Goal: Information Seeking & Learning: Learn about a topic

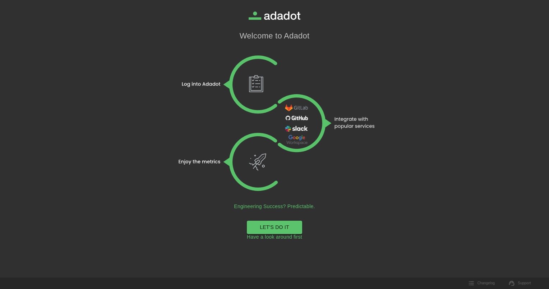
click at [270, 228] on link "LET'S DO IT" at bounding box center [274, 226] width 55 height 13
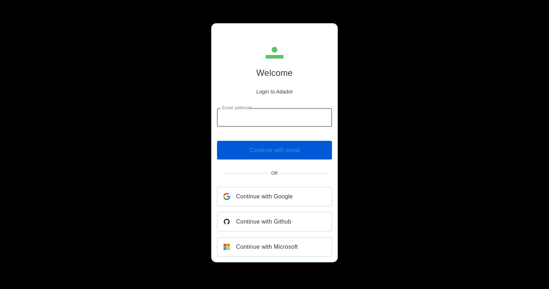
click at [243, 115] on div "Email address* Email address*" at bounding box center [274, 117] width 115 height 19
click at [403, 133] on div "Welcome Login to Adadot Email address* Email address* ​ Continue with email Or …" at bounding box center [274, 144] width 549 height 289
click at [263, 247] on span "Continue with Microsoft" at bounding box center [267, 246] width 62 height 10
click at [259, 247] on span "Continue with Microsoft" at bounding box center [267, 246] width 62 height 10
click at [230, 121] on input "Email address*" at bounding box center [274, 117] width 115 height 19
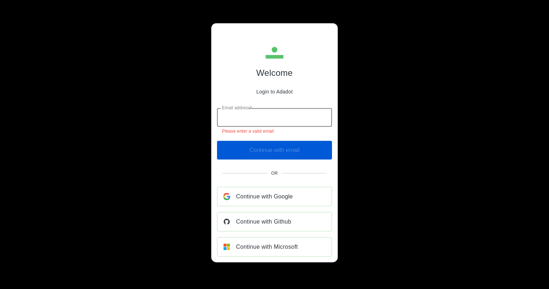
type input "**********"
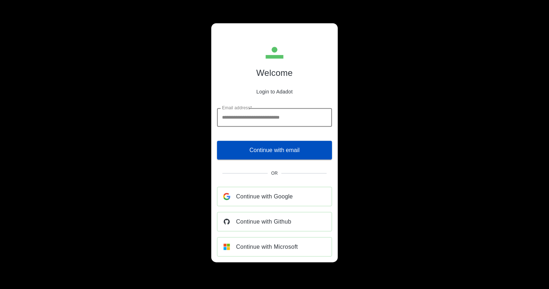
click at [289, 151] on span "Continue with email" at bounding box center [274, 150] width 50 height 10
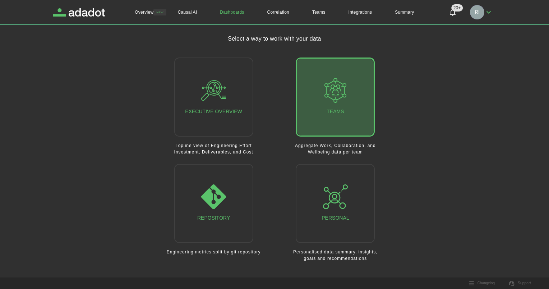
click at [335, 111] on div "Teams" at bounding box center [335, 97] width 25 height 38
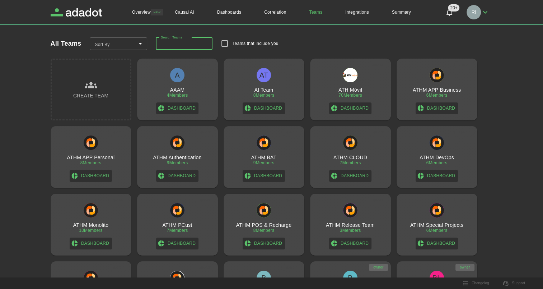
click at [182, 42] on input "Search Teams" at bounding box center [184, 43] width 57 height 13
click at [185, 46] on input "Search Teams" at bounding box center [184, 43] width 57 height 13
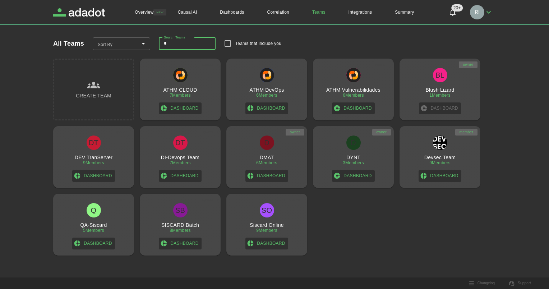
type input "****"
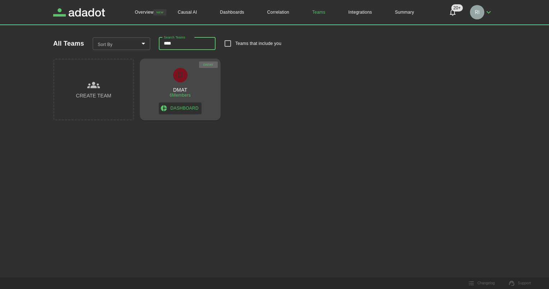
click at [182, 91] on h3 "DMAT" at bounding box center [180, 90] width 14 height 6
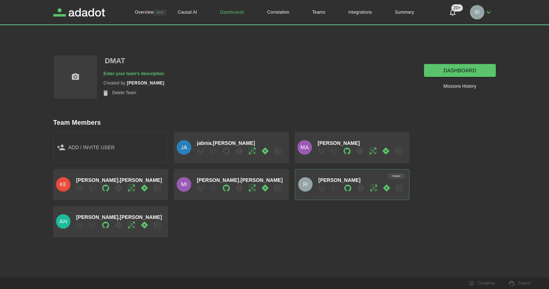
click at [450, 71] on link "dashboard" at bounding box center [460, 70] width 72 height 13
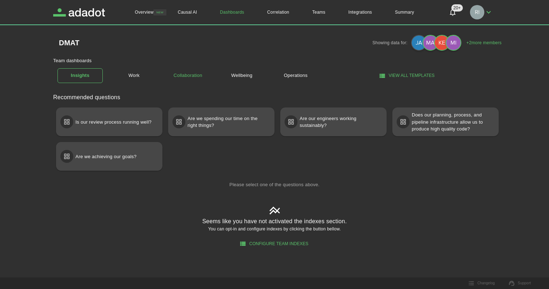
click at [191, 75] on link "Collaboration" at bounding box center [187, 75] width 45 height 13
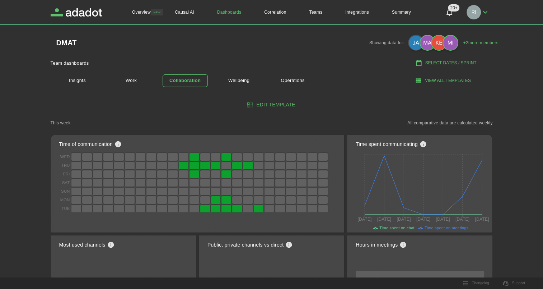
click at [442, 63] on button "Select Dates / Sprint" at bounding box center [447, 63] width 92 height 12
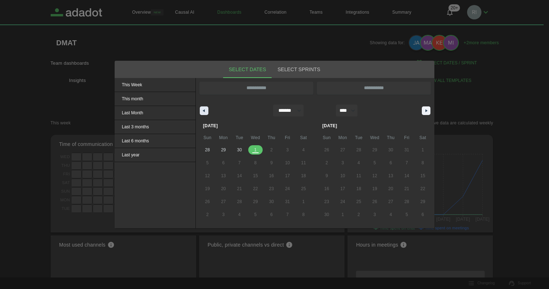
click at [204, 111] on icon "button" at bounding box center [203, 110] width 4 height 3
select select "*"
click at [238, 187] on span "23" at bounding box center [239, 188] width 5 height 13
type input "**********"
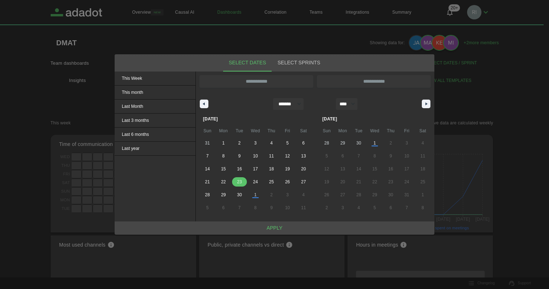
click at [238, 182] on span "23" at bounding box center [239, 181] width 5 height 13
click at [277, 228] on button "Apply" at bounding box center [275, 227] width 320 height 13
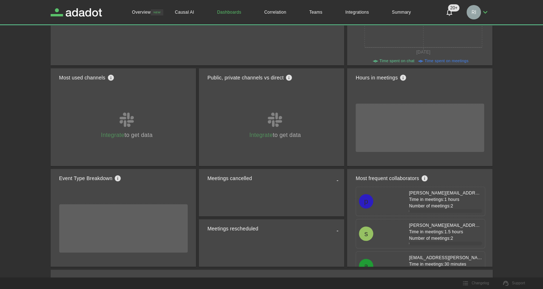
scroll to position [180, 0]
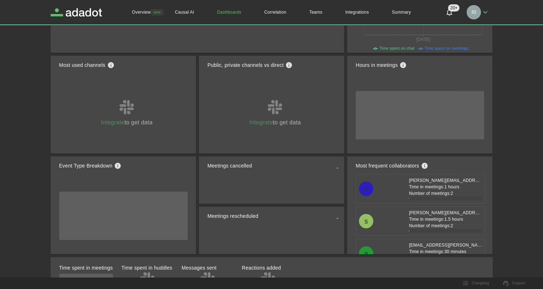
click at [519, 174] on div "Overview NEW Causal AI Dashboards Correlation Teams Integrations Summary 20+ 20…" at bounding box center [271, 148] width 543 height 657
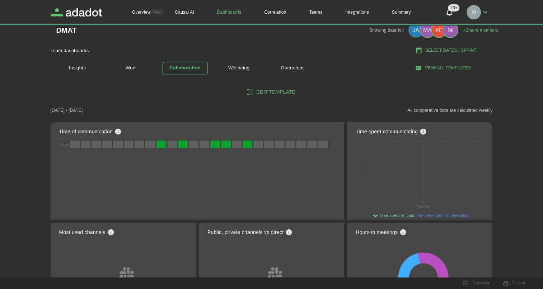
scroll to position [0, 0]
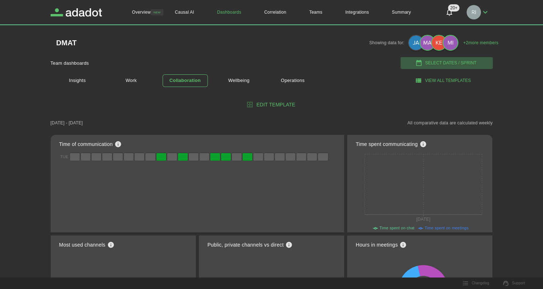
click at [450, 62] on button "Select Dates / Sprint" at bounding box center [447, 63] width 92 height 12
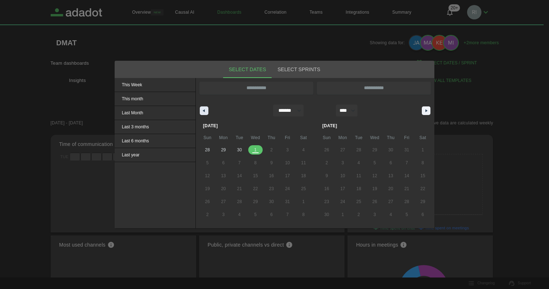
click at [204, 110] on icon "button" at bounding box center [203, 110] width 4 height 3
select select "*"
click at [224, 188] on span "22" at bounding box center [223, 188] width 5 height 13
type input "**********"
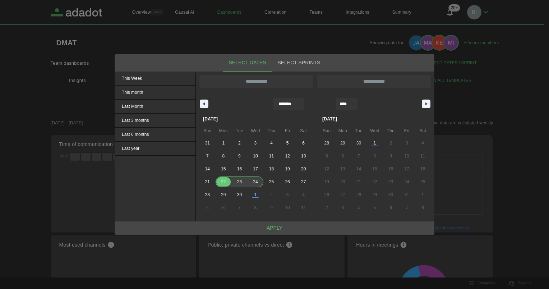
click at [257, 181] on span "24" at bounding box center [255, 181] width 5 height 13
type input "**********"
click at [276, 226] on button "Apply" at bounding box center [275, 227] width 320 height 13
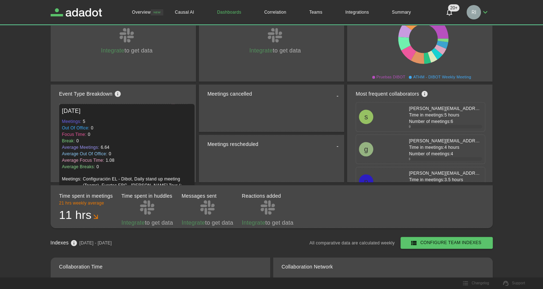
scroll to position [287, 0]
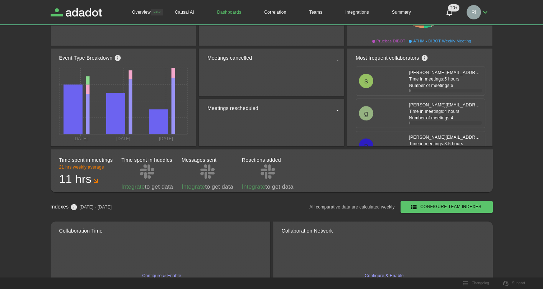
click at [153, 56] on div "Event Type Breakdown" at bounding box center [126, 58] width 135 height 16
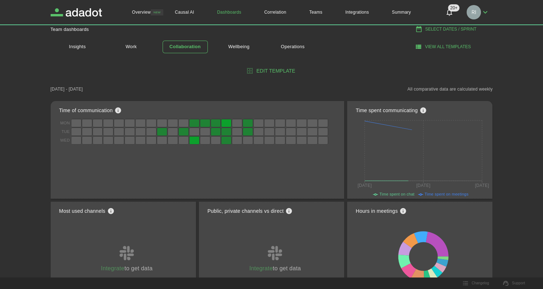
scroll to position [0, 0]
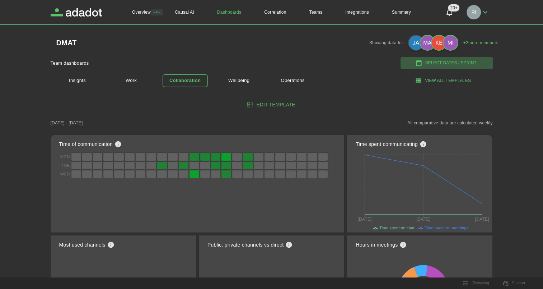
click at [443, 62] on button "Select Dates / Sprint" at bounding box center [447, 63] width 92 height 12
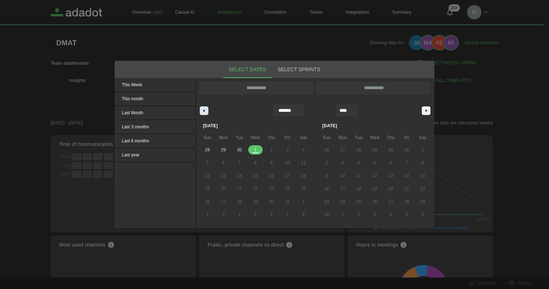
click at [205, 108] on button "button" at bounding box center [204, 110] width 9 height 9
select select "*"
click at [240, 188] on span "23" at bounding box center [239, 188] width 5 height 13
type input "**********"
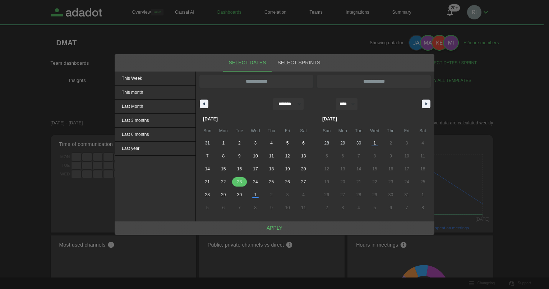
click at [240, 181] on span "23" at bounding box center [239, 181] width 5 height 13
click at [273, 227] on button "Apply" at bounding box center [275, 227] width 320 height 13
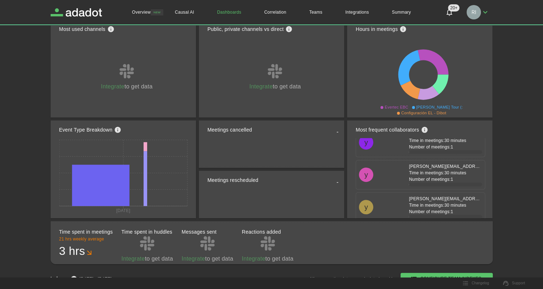
scroll to position [9151, 0]
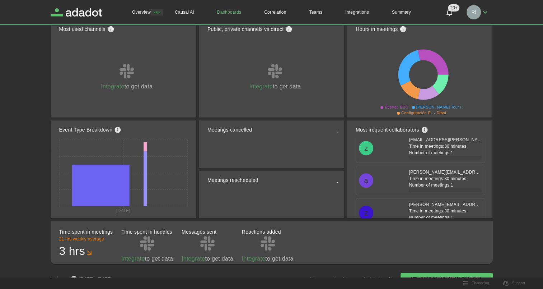
click at [425, 129] on icon "see knowledge base" at bounding box center [425, 130] width 6 height 6
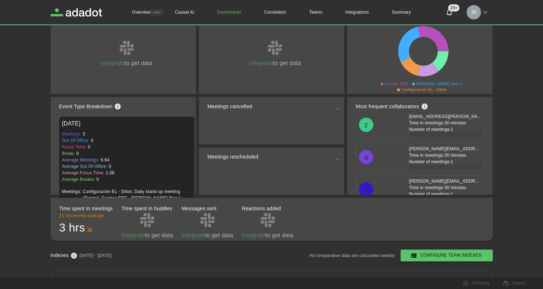
scroll to position [251, 0]
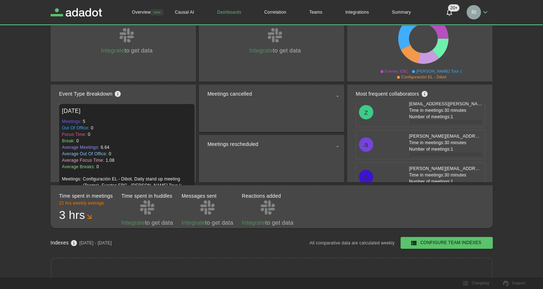
click at [125, 162] on icon at bounding box center [100, 149] width 57 height 41
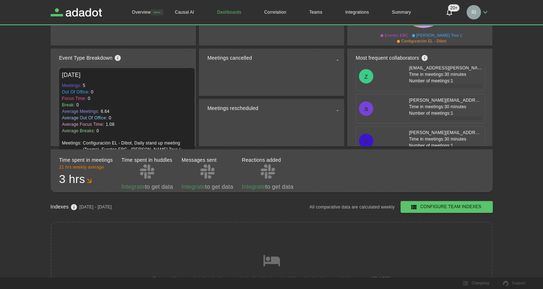
scroll to position [323, 0]
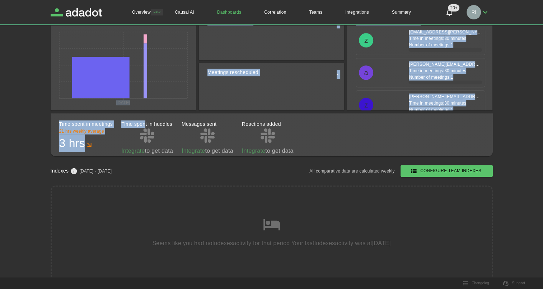
drag, startPoint x: 62, startPoint y: 36, endPoint x: 145, endPoint y: 113, distance: 113.9
drag, startPoint x: 145, startPoint y: 113, endPoint x: 182, endPoint y: 103, distance: 38.5
click at [182, 103] on icon "[DATE]" at bounding box center [126, 70] width 135 height 80
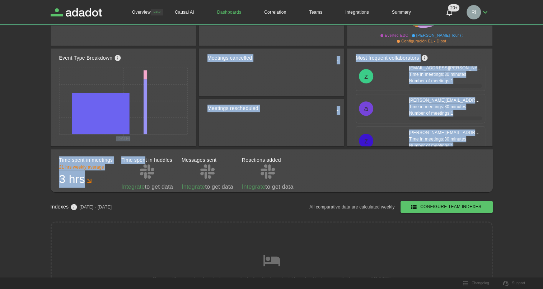
click at [283, 75] on div at bounding box center [276, 83] width 137 height 26
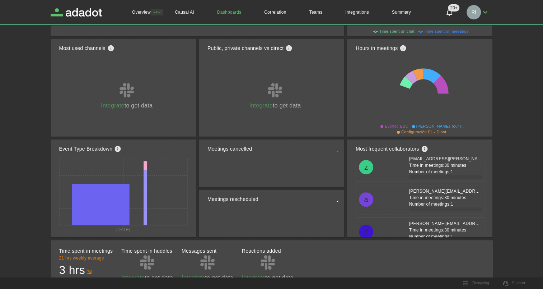
scroll to position [152, 0]
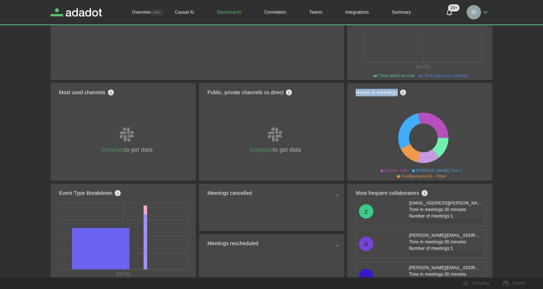
drag, startPoint x: 356, startPoint y: 91, endPoint x: 398, endPoint y: 91, distance: 42.4
click at [398, 91] on div "Hours in meetings" at bounding box center [382, 92] width 53 height 16
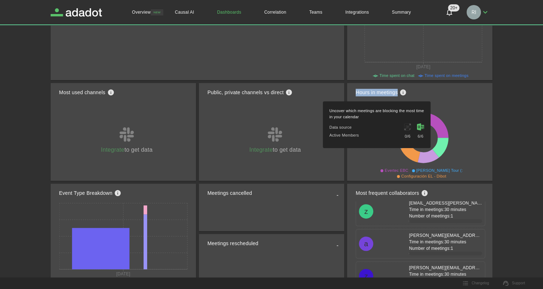
copy div "Hours in meetings"
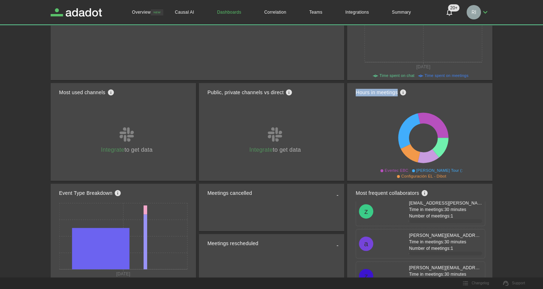
click at [466, 107] on icon at bounding box center [423, 141] width 135 height 80
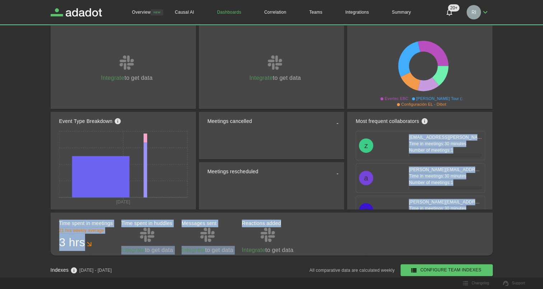
scroll to position [9151, 0]
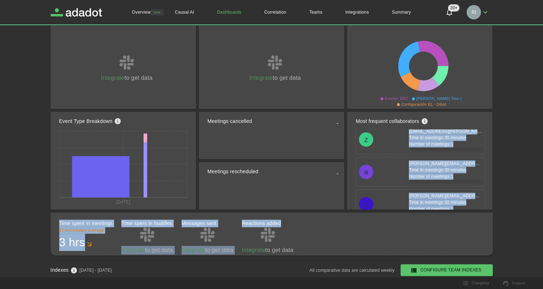
drag, startPoint x: 357, startPoint y: 129, endPoint x: 442, endPoint y: 223, distance: 126.6
click at [442, 223] on div "Time of communication Tue 0 0 0 0 0 0 0 0 0 0 0 0 0 0 0 0 0 0 0 0 0 0 0 0 Time …" at bounding box center [272, 83] width 442 height 345
drag, startPoint x: 442, startPoint y: 223, endPoint x: 418, endPoint y: 192, distance: 38.6
copy div "[PERSON_NAME][EMAIL_ADDRESS][DOMAIN_NAME] Time in meetings: 1 hours Number of m…"
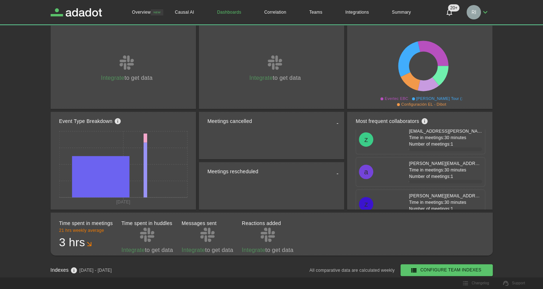
click at [253, 192] on div at bounding box center [276, 197] width 137 height 26
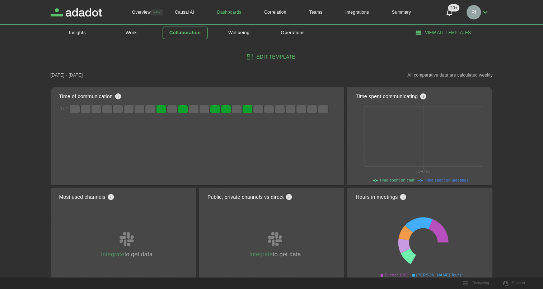
scroll to position [9, 0]
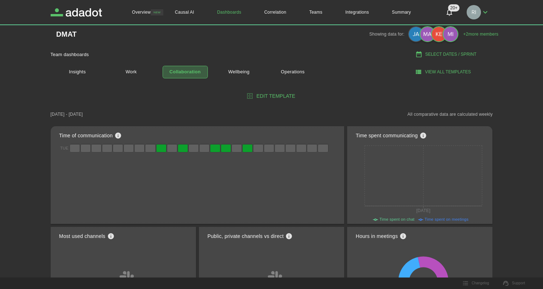
click at [184, 69] on h1 "Collaboration" at bounding box center [185, 72] width 31 height 8
